Goal: Transaction & Acquisition: Purchase product/service

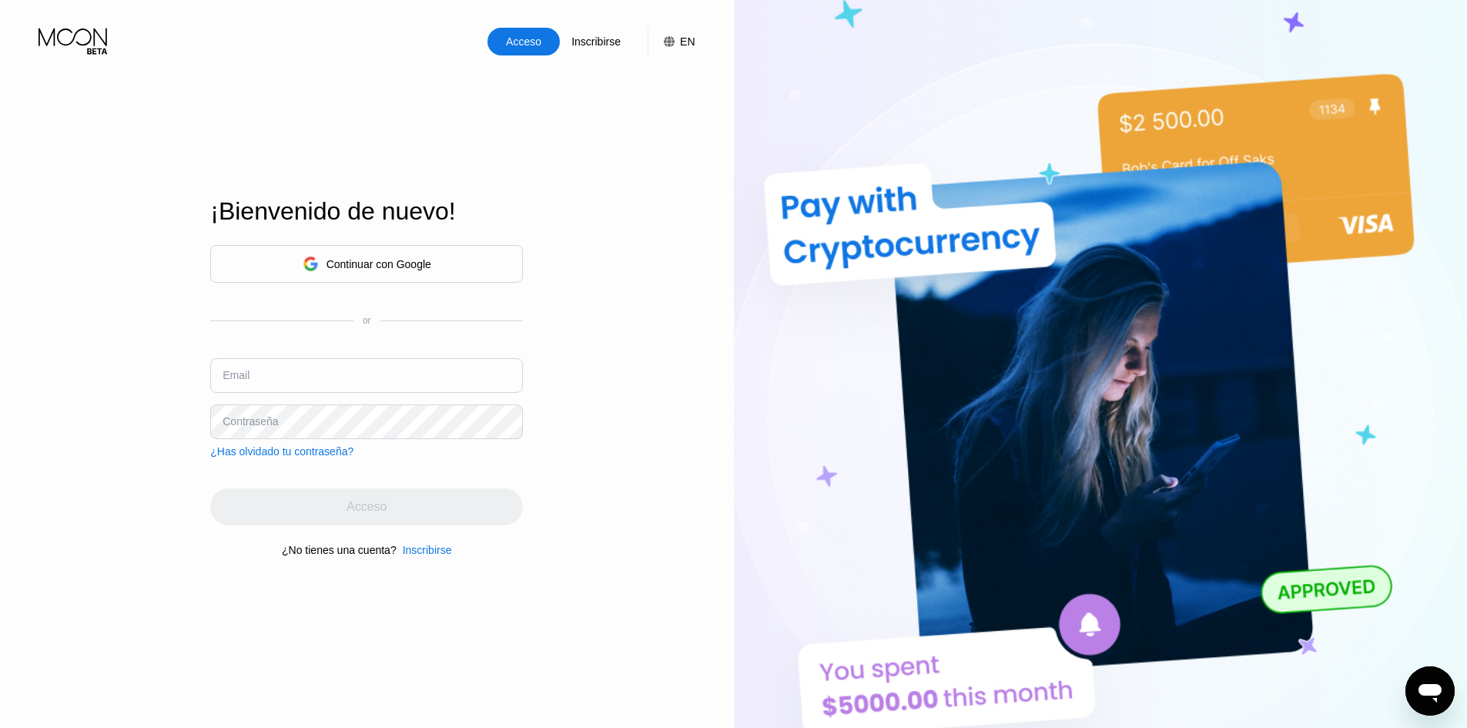
click at [357, 253] on div "Continuar con Google" at bounding box center [367, 264] width 129 height 24
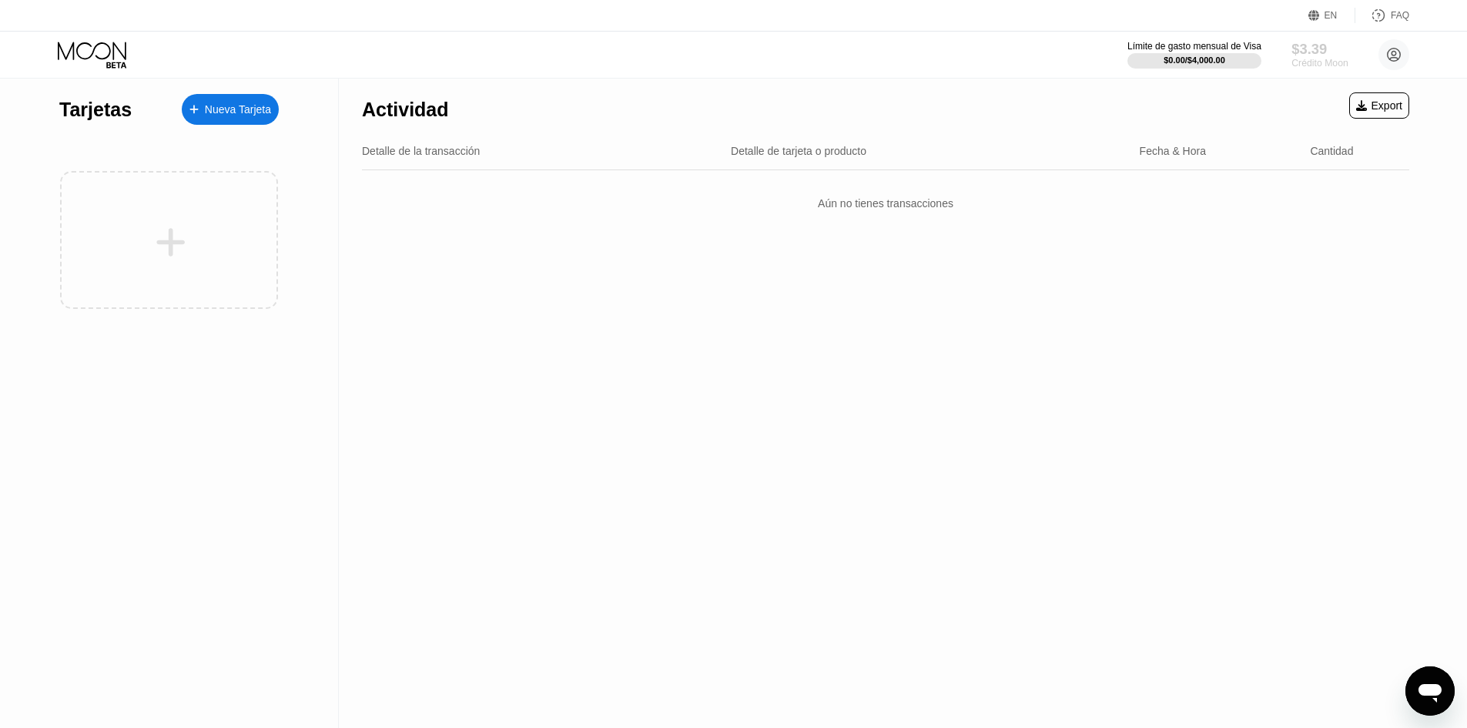
click at [1308, 52] on div "$3.39" at bounding box center [1320, 49] width 56 height 16
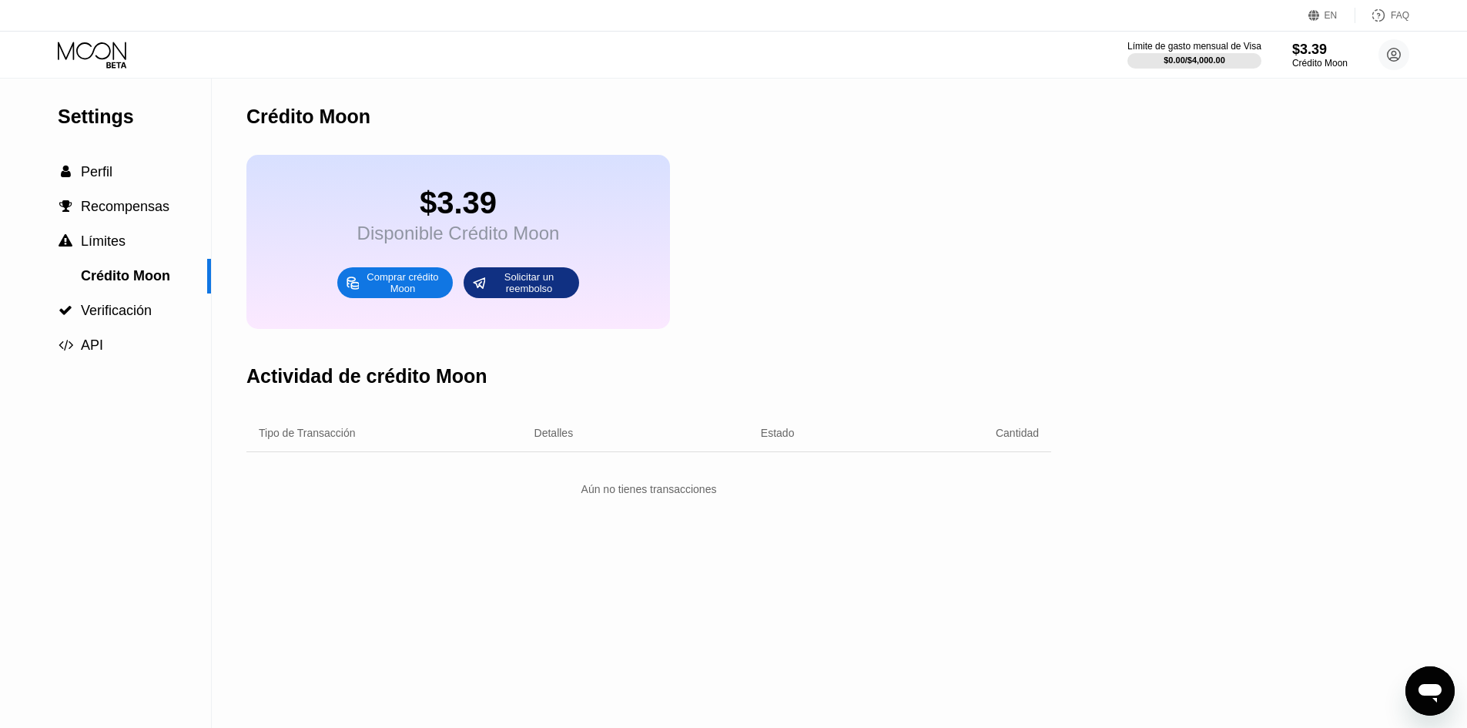
click at [390, 295] on div "Comprar crédito Moon" at bounding box center [402, 282] width 85 height 25
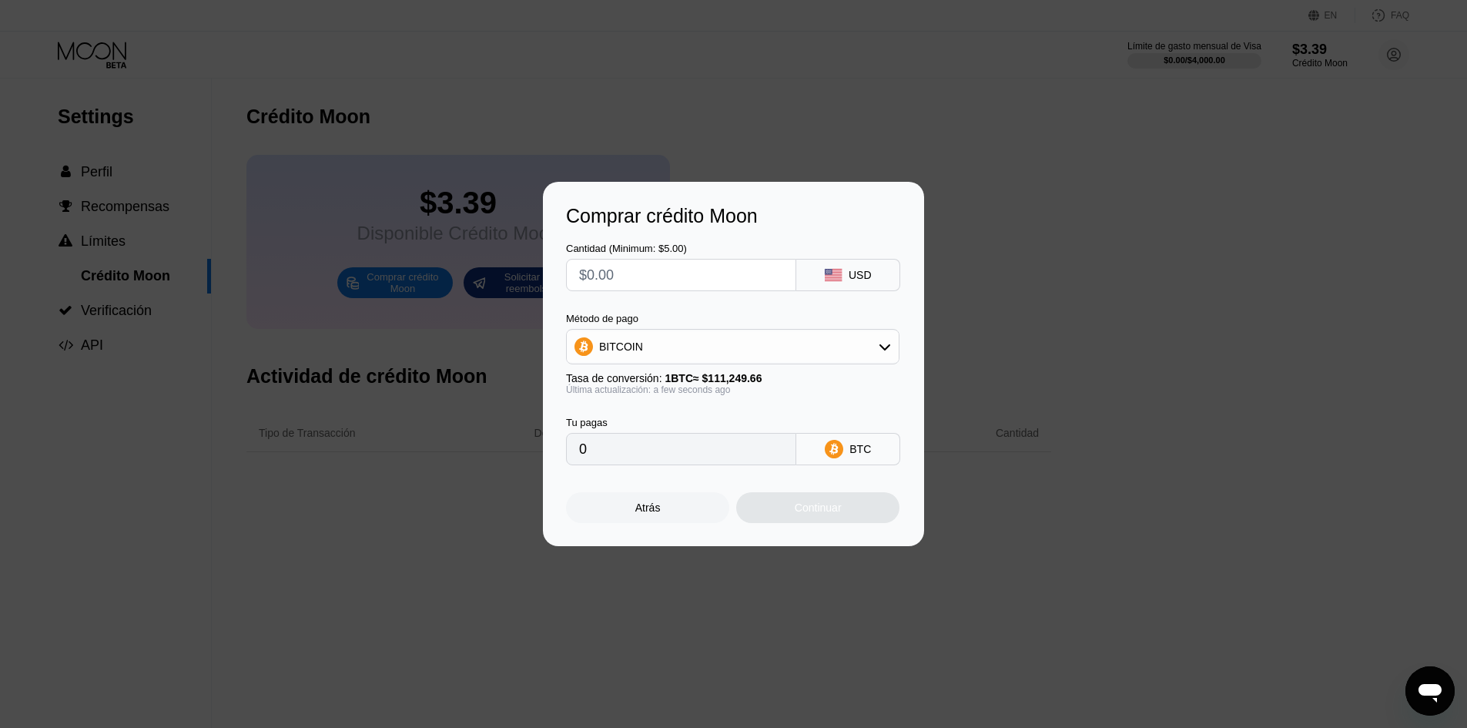
click at [735, 267] on input "text" at bounding box center [681, 275] width 204 height 31
click at [656, 513] on div "Atrás" at bounding box center [647, 507] width 25 height 12
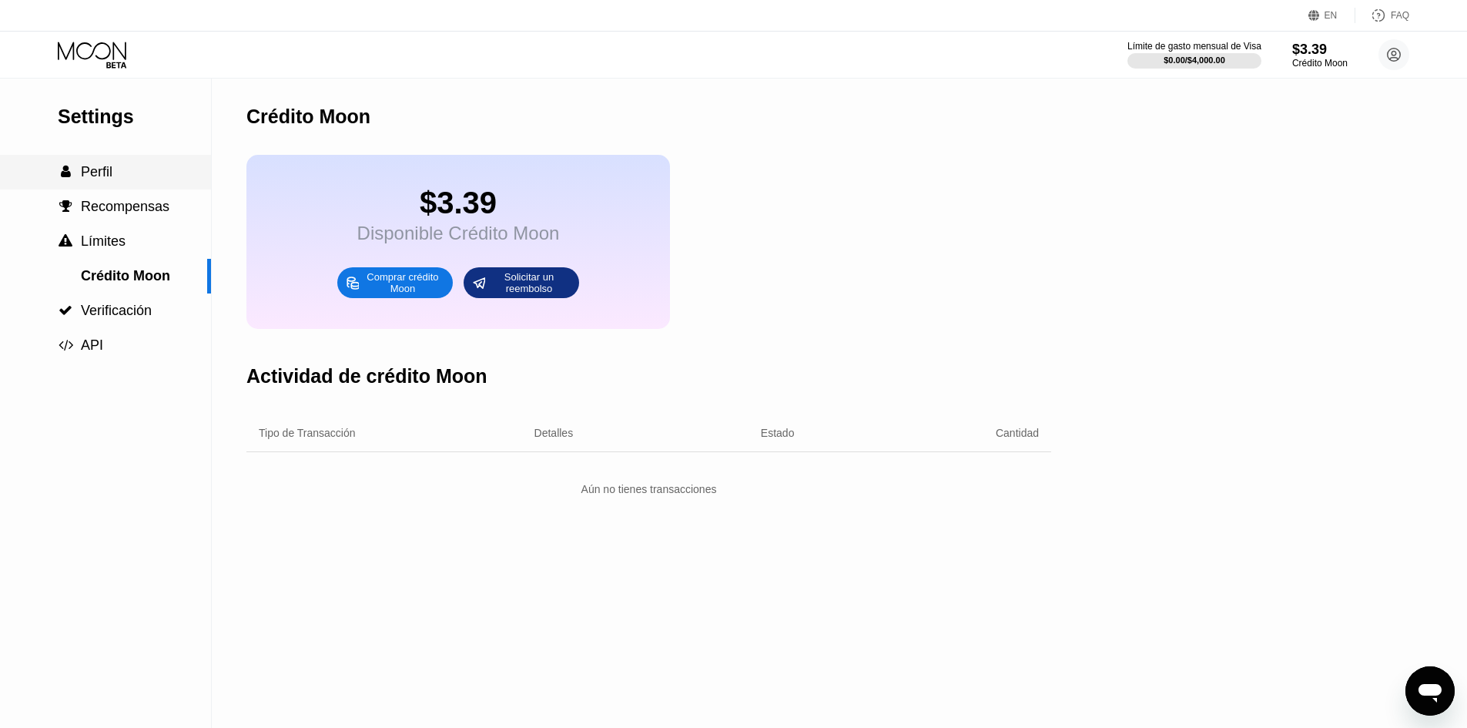
click at [90, 170] on span "Perfil" at bounding box center [97, 171] width 32 height 15
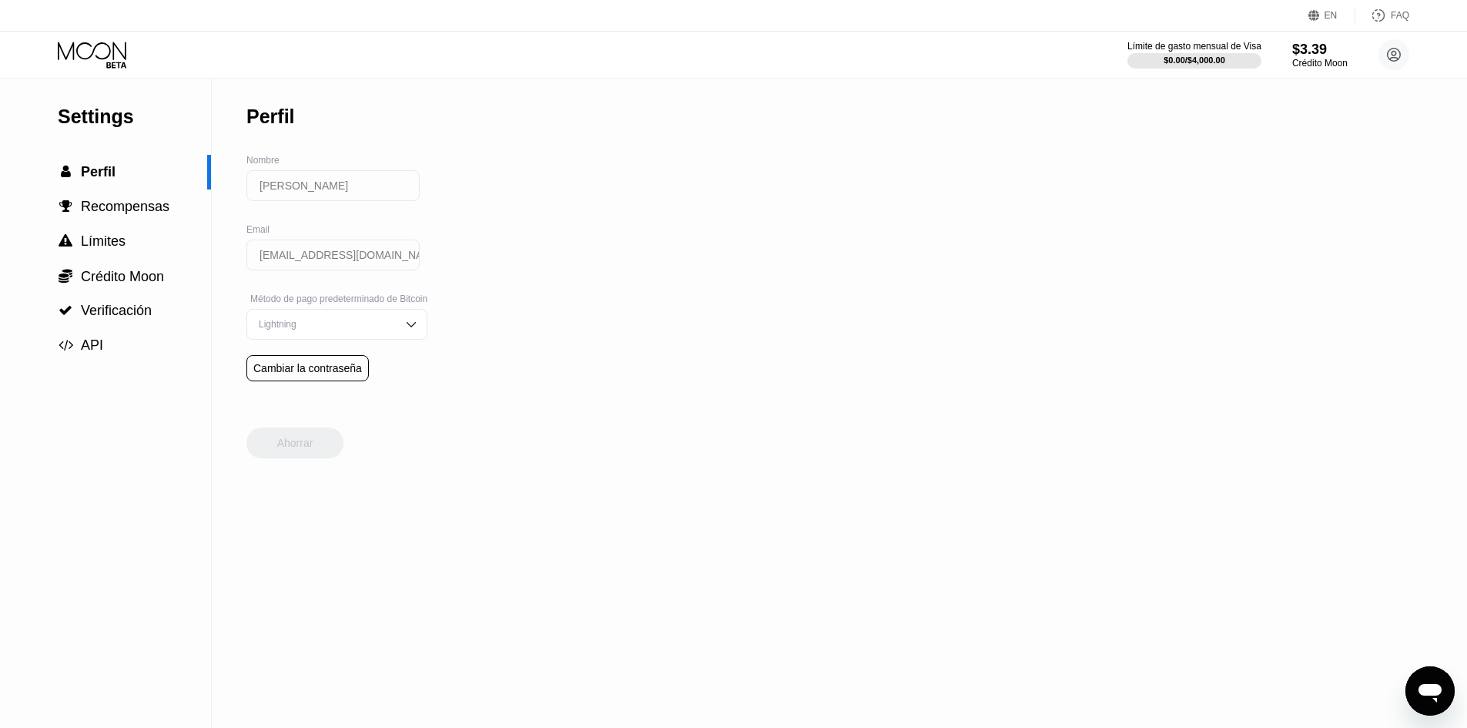
click at [410, 332] on img at bounding box center [411, 324] width 15 height 15
click at [660, 303] on div "Settings  Perfil  Recompensas  Límites  Crédito Moon  Verificación  API P…" at bounding box center [733, 403] width 1467 height 649
click at [643, 270] on div "Settings  Perfil  Recompensas  Límites  Crédito Moon  Verificación  API P…" at bounding box center [733, 403] width 1467 height 649
click at [105, 214] on span "Recompensas" at bounding box center [125, 206] width 89 height 15
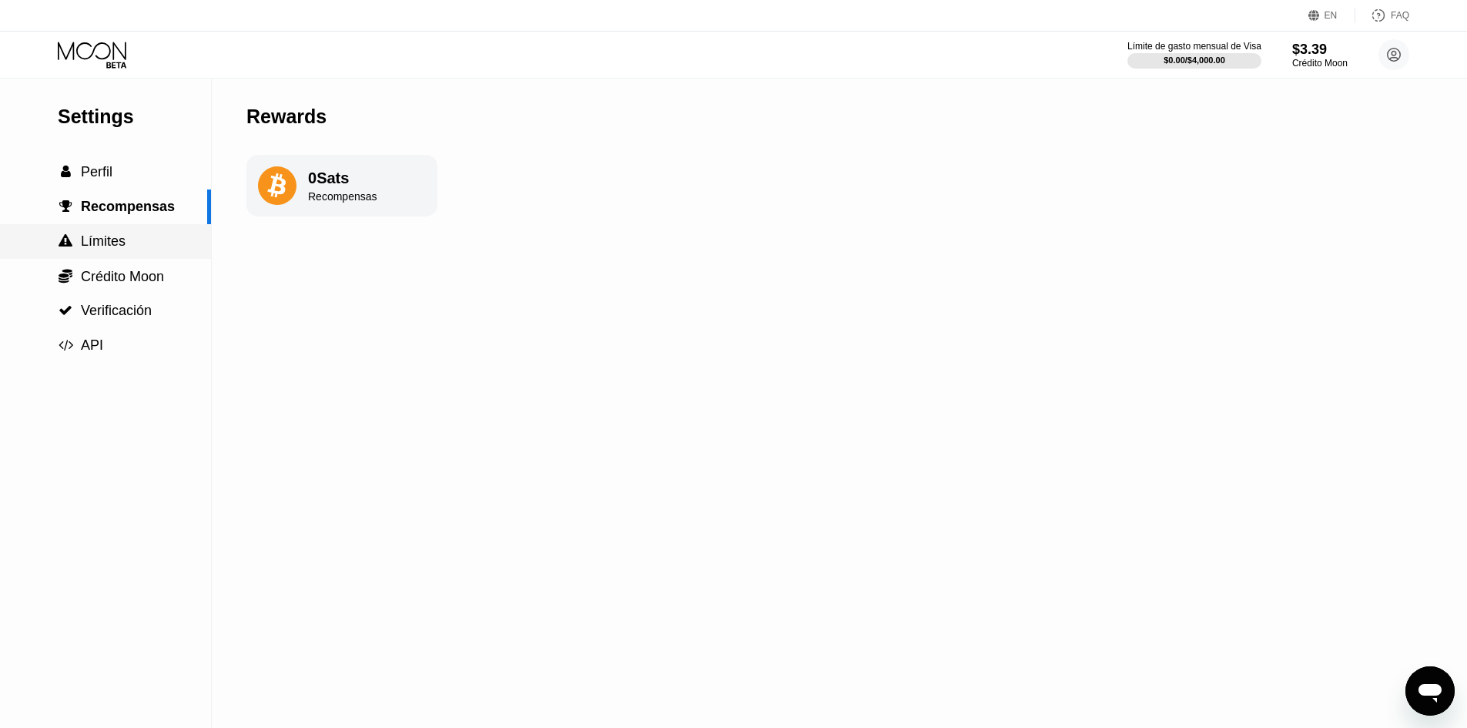
click at [92, 249] on span "Límites" at bounding box center [103, 240] width 45 height 15
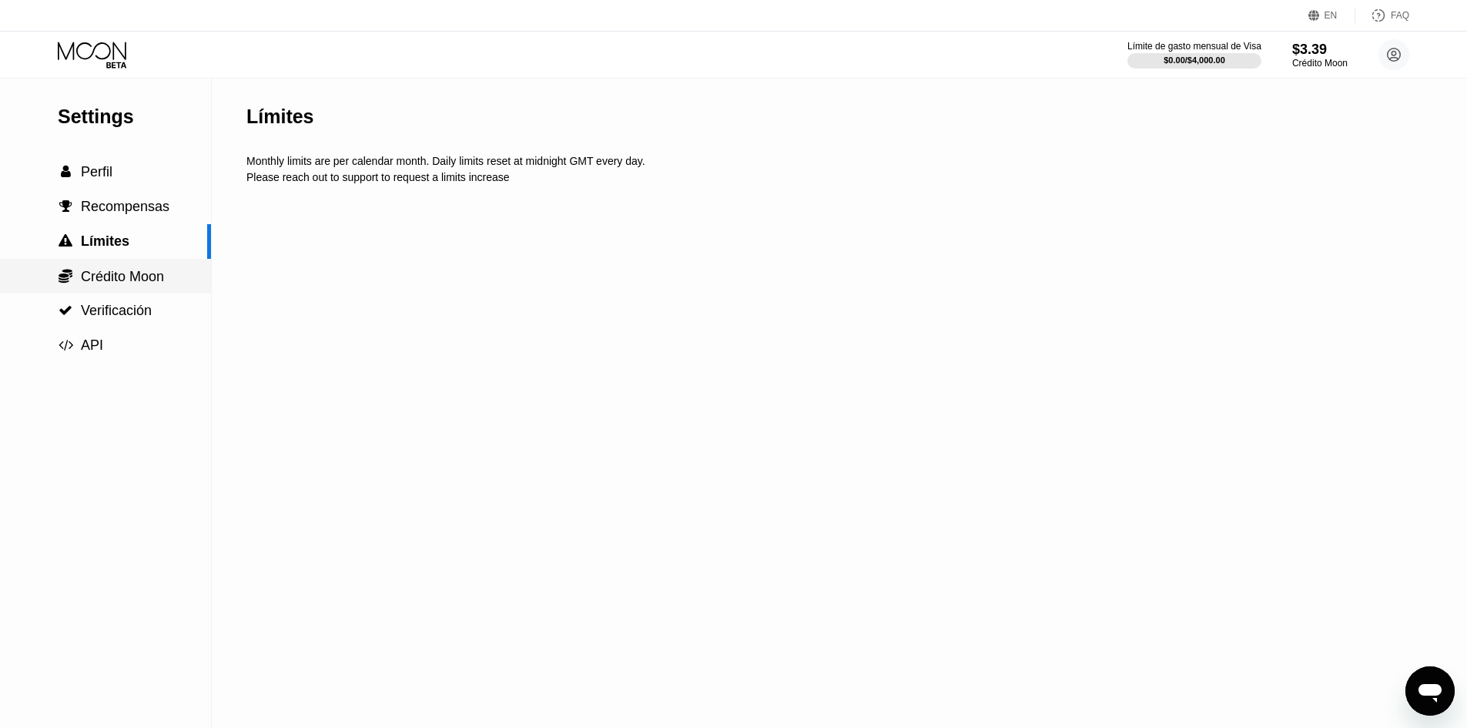
click at [104, 284] on span "Crédito Moon" at bounding box center [122, 276] width 83 height 15
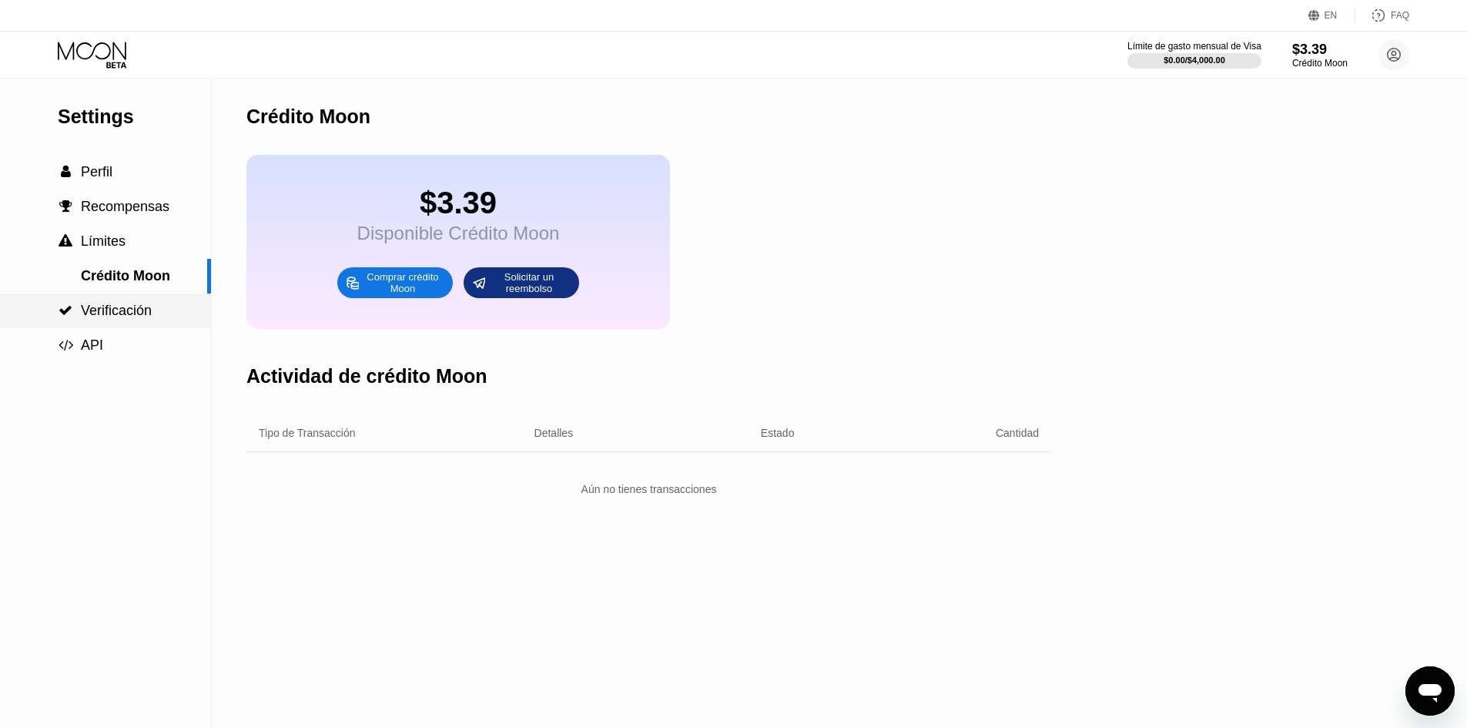
click at [121, 309] on span "Verificación" at bounding box center [116, 310] width 71 height 15
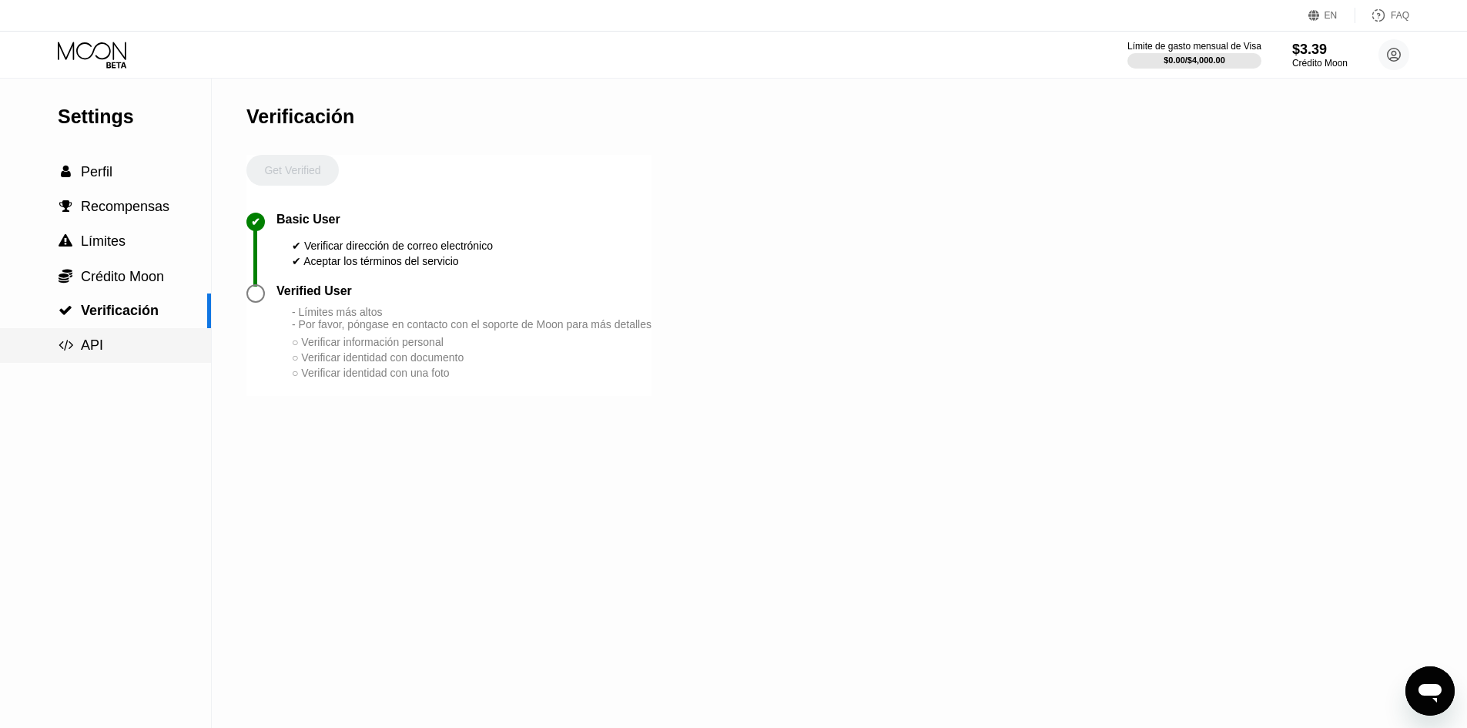
click at [98, 345] on span "API" at bounding box center [92, 344] width 22 height 15
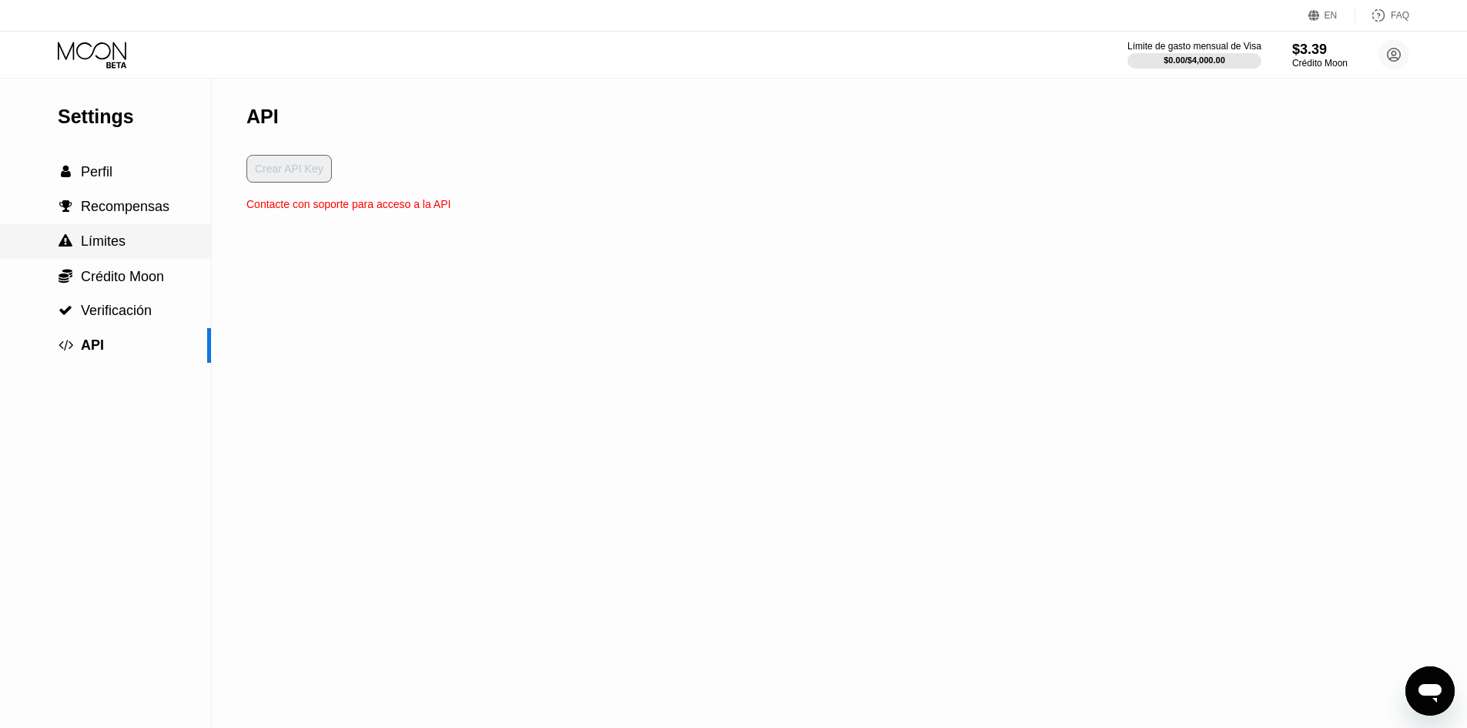
click at [102, 256] on div " Límites" at bounding box center [105, 241] width 211 height 35
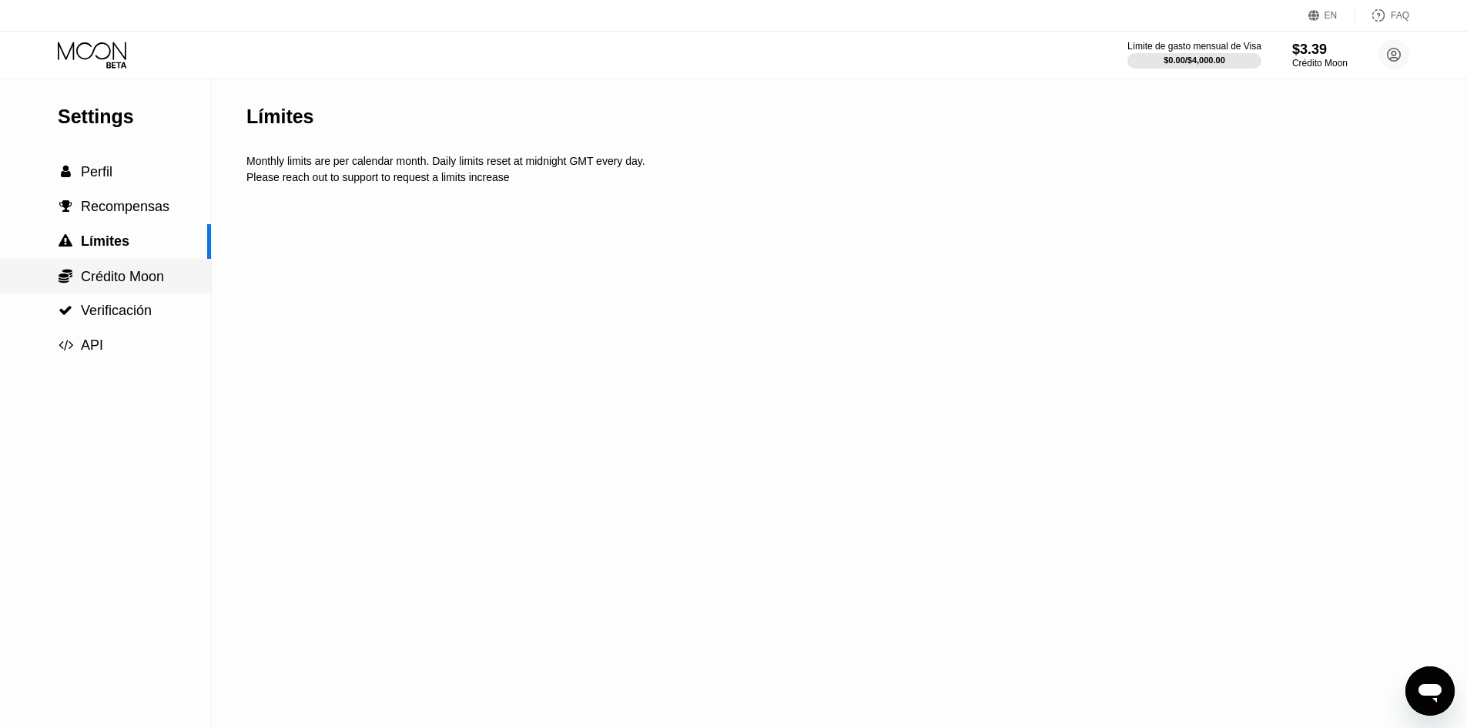
click at [95, 279] on span "Crédito Moon" at bounding box center [122, 276] width 83 height 15
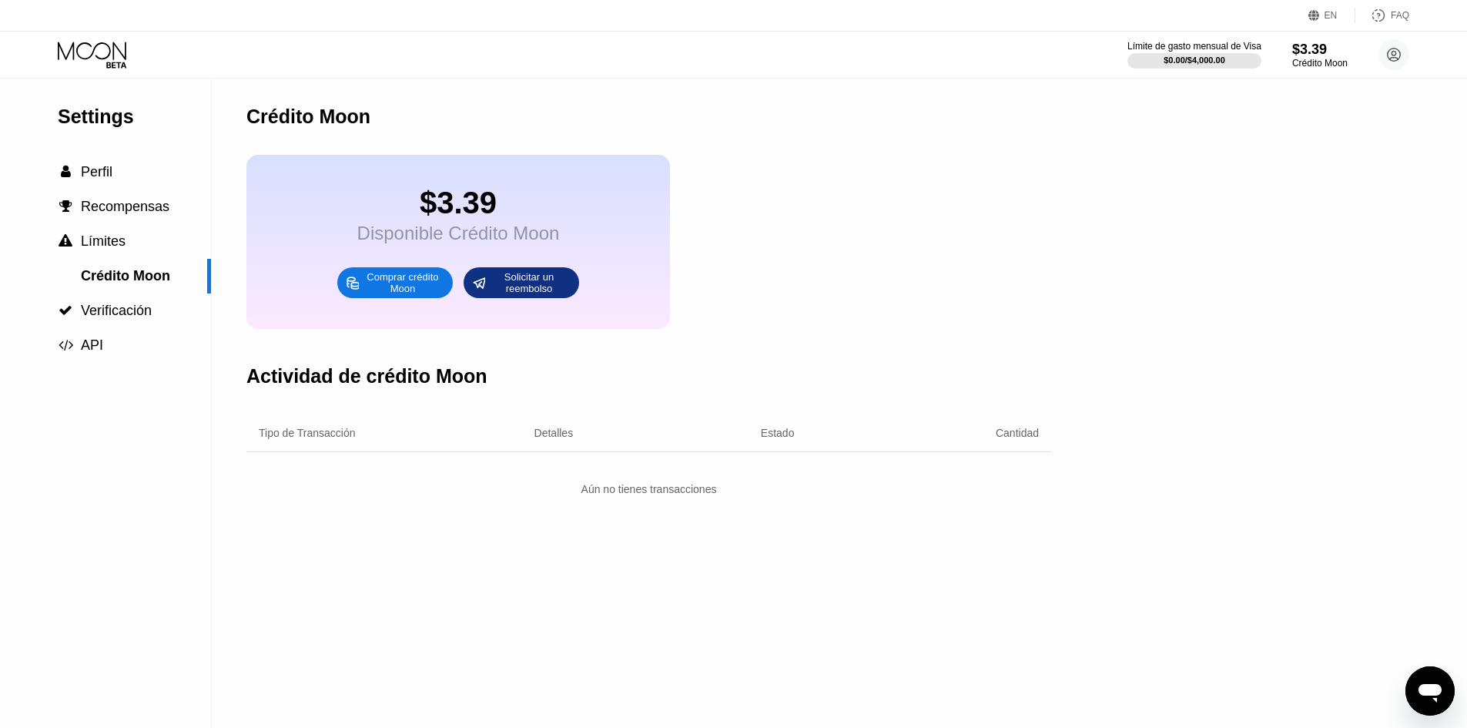
click at [390, 287] on div "Comprar crédito Moon" at bounding box center [402, 282] width 85 height 25
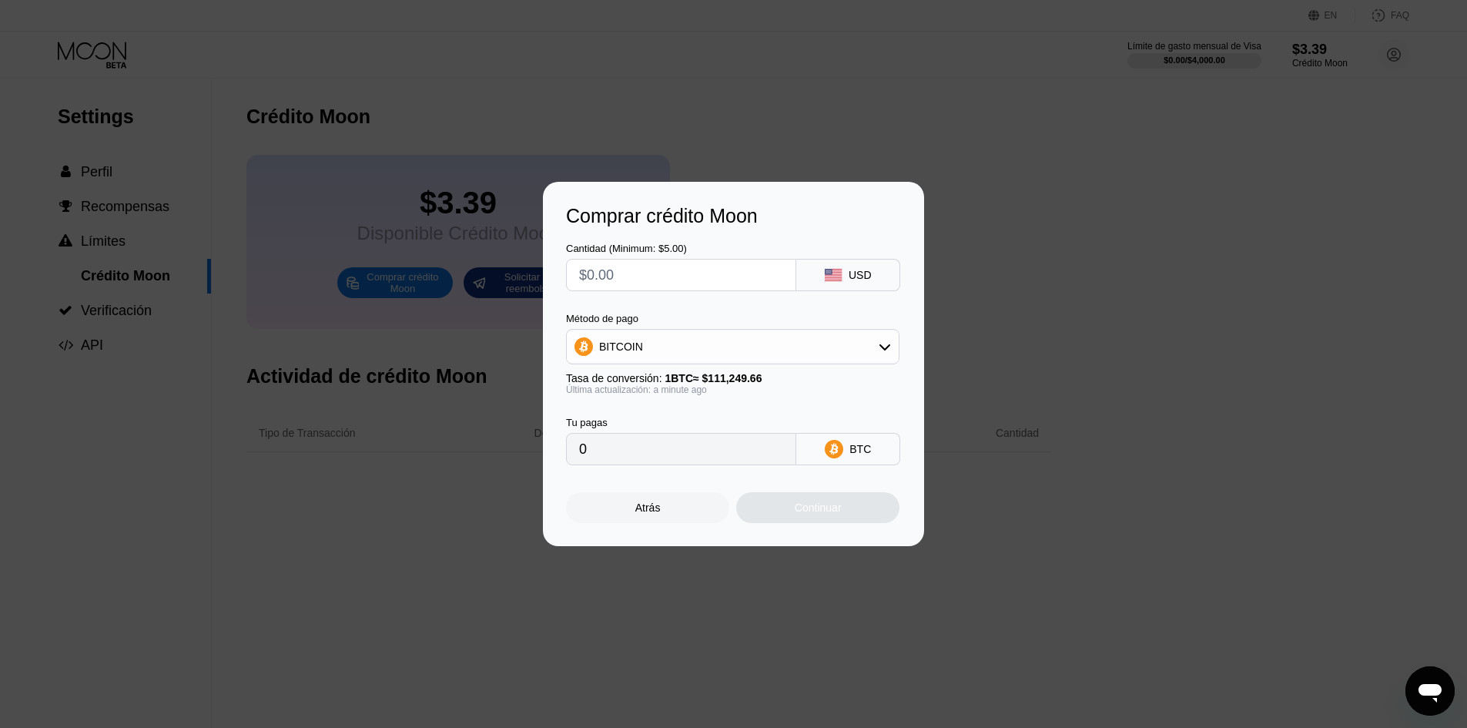
click at [759, 282] on input "text" at bounding box center [681, 275] width 204 height 31
type input "$6"
type input "0.00005394"
type input "$60"
type input "0.00053933"
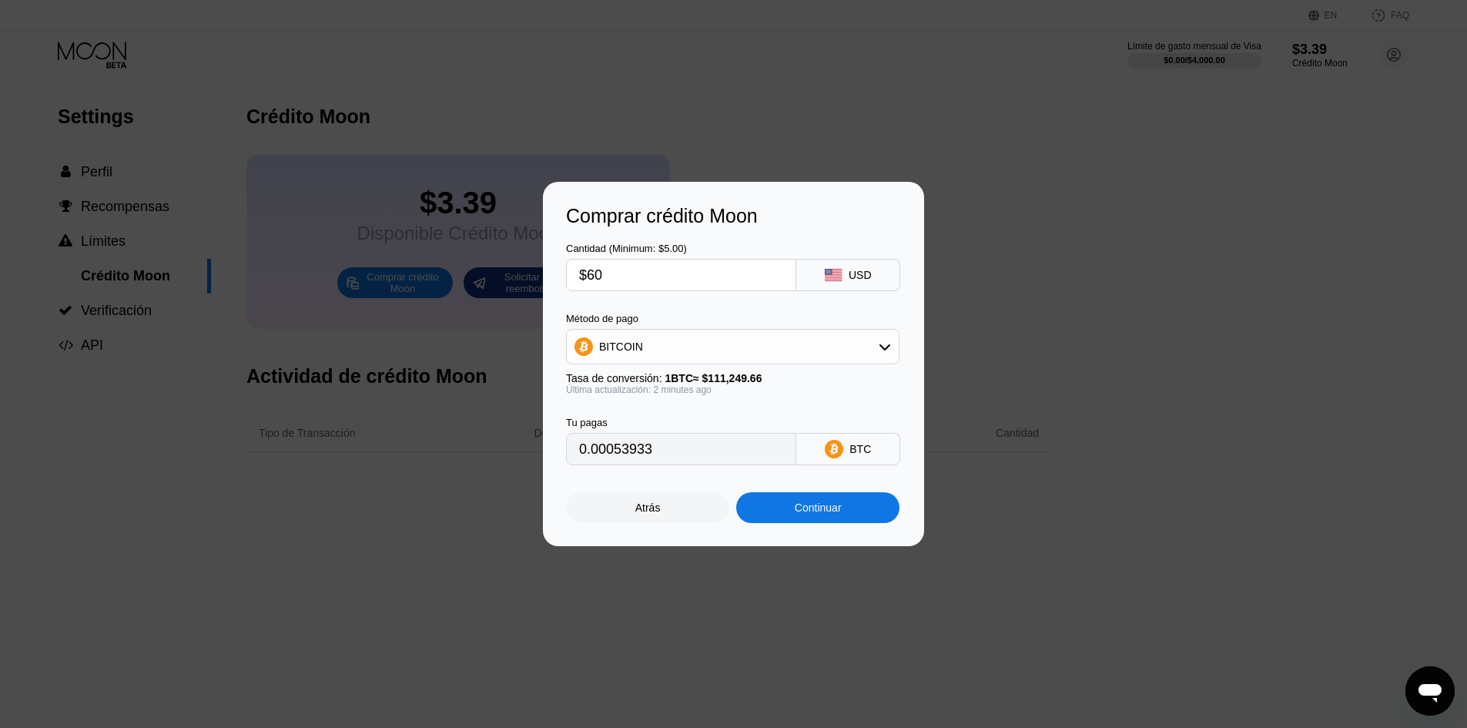
type input "$60"
click at [876, 356] on div "BITCOIN" at bounding box center [733, 346] width 332 height 31
click at [822, 508] on div "Continuar" at bounding box center [818, 507] width 47 height 12
